Goal: Task Accomplishment & Management: Complete application form

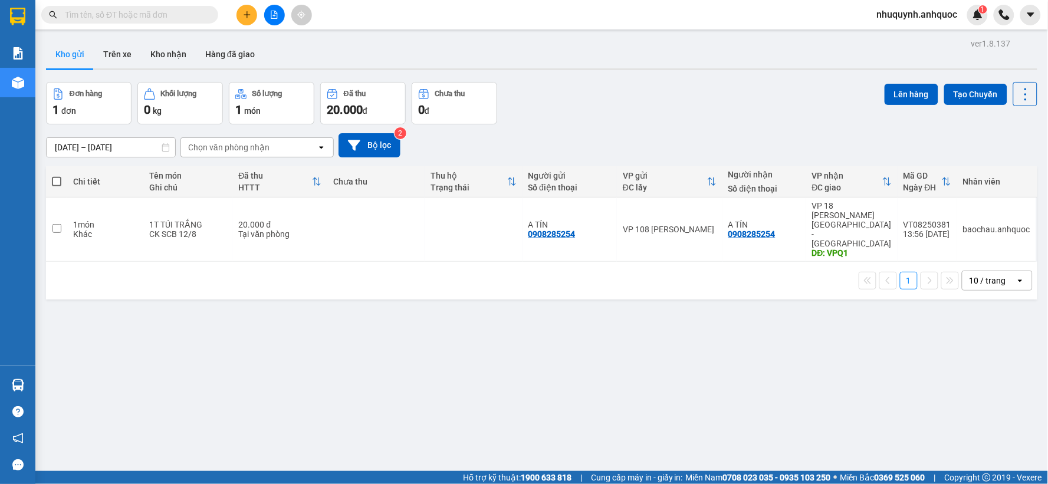
click at [193, 10] on input "text" at bounding box center [134, 14] width 139 height 13
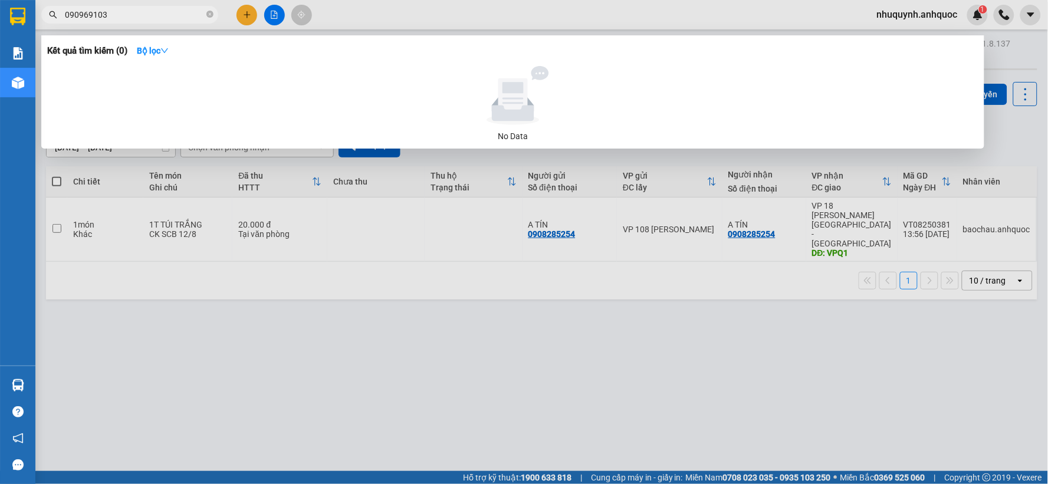
click at [91, 14] on input "090969103" at bounding box center [134, 14] width 139 height 13
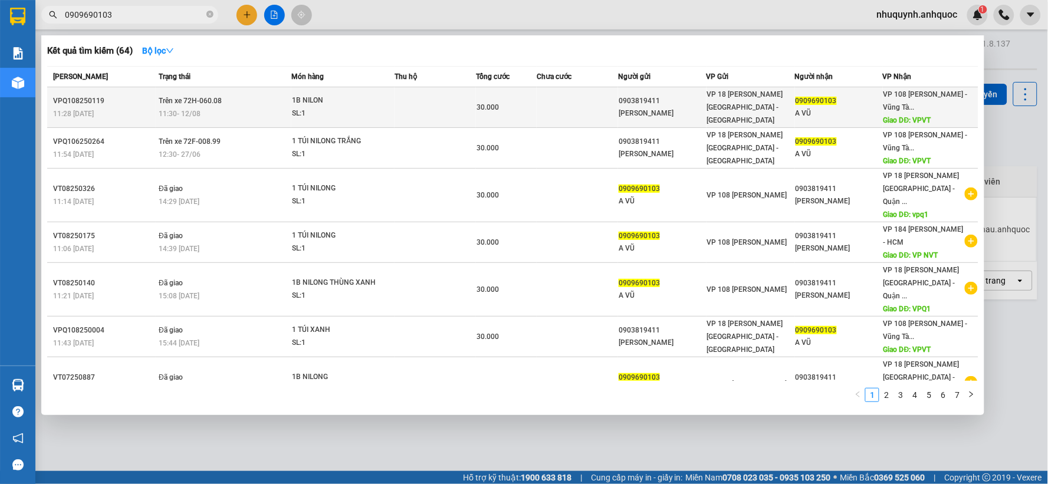
type input "0909690103"
click at [392, 107] on span "1B NILON SL: 1" at bounding box center [343, 106] width 102 height 25
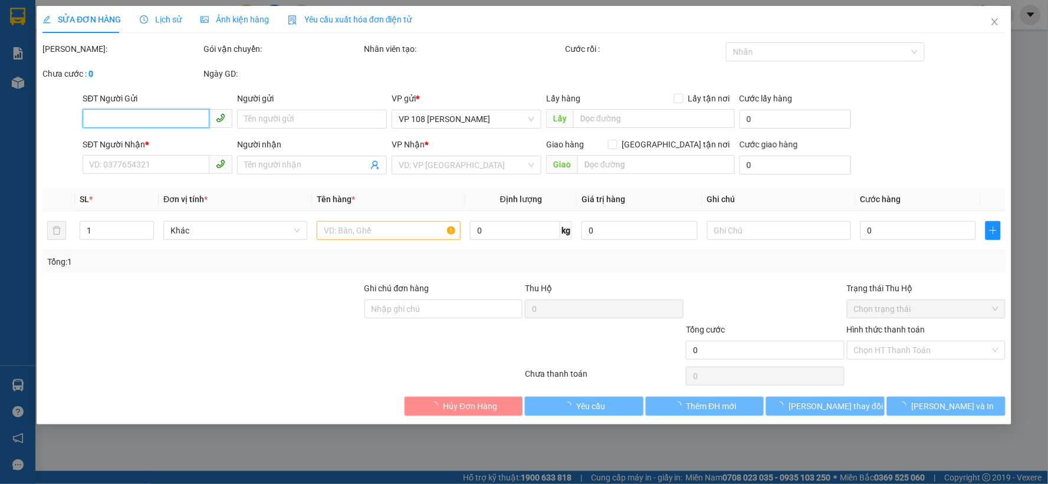
type input "0903819411"
type input "[PERSON_NAME]"
type input "0909690103"
type input "A VŨ"
type input "VPVT"
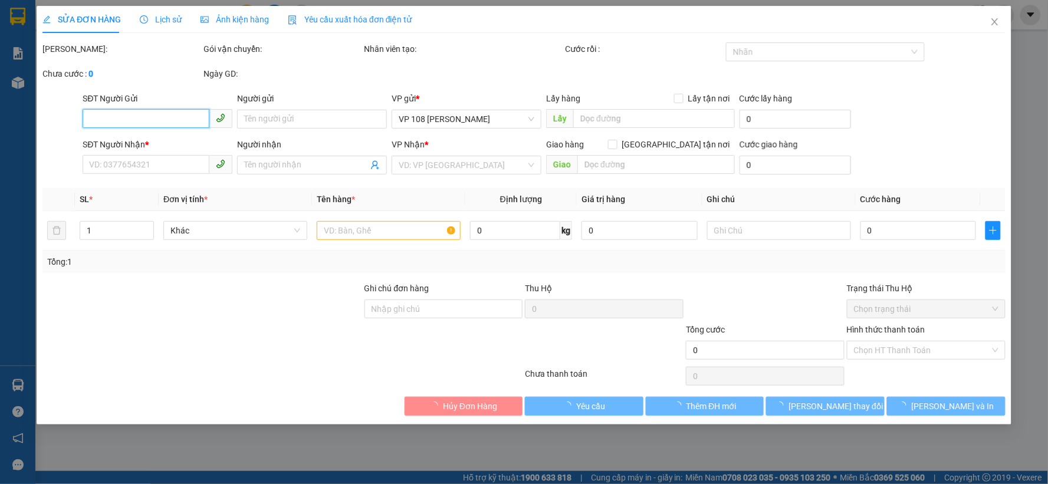
type input "TM TẠI VPQ1 THẢO 12/8"
type input "30.000"
